Goal: Task Accomplishment & Management: Manage account settings

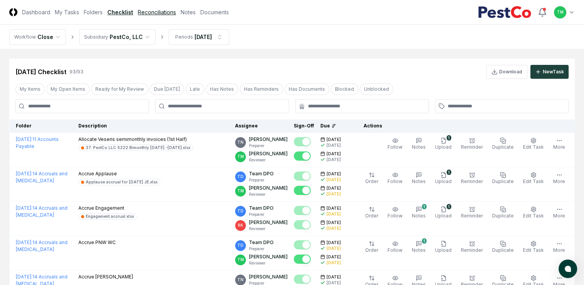
click at [159, 13] on link "Reconciliations" at bounding box center [157, 12] width 38 height 8
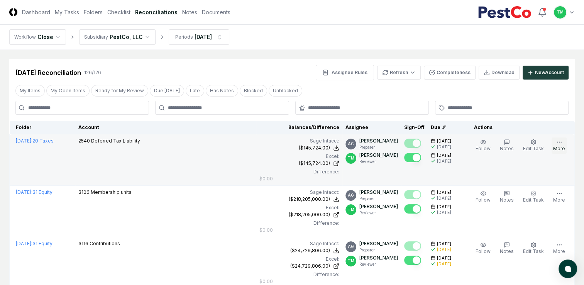
click at [564, 145] on button "More" at bounding box center [559, 145] width 15 height 16
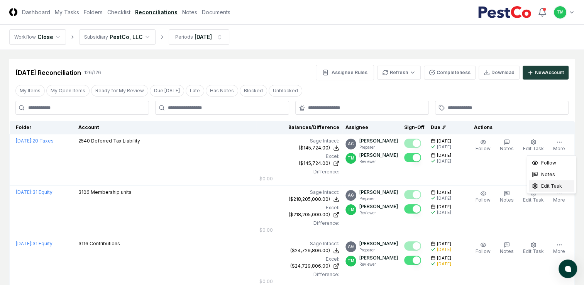
click at [553, 186] on span "Edit Task" at bounding box center [551, 186] width 21 height 7
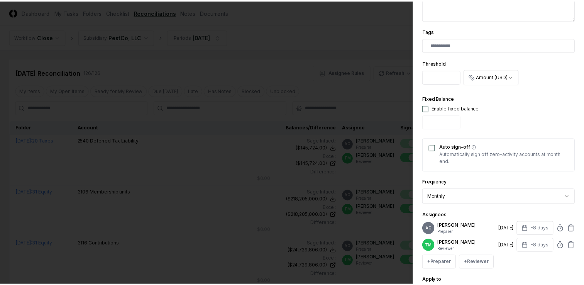
scroll to position [232, 0]
